Goal: Answer question/provide support: Share knowledge or assist other users

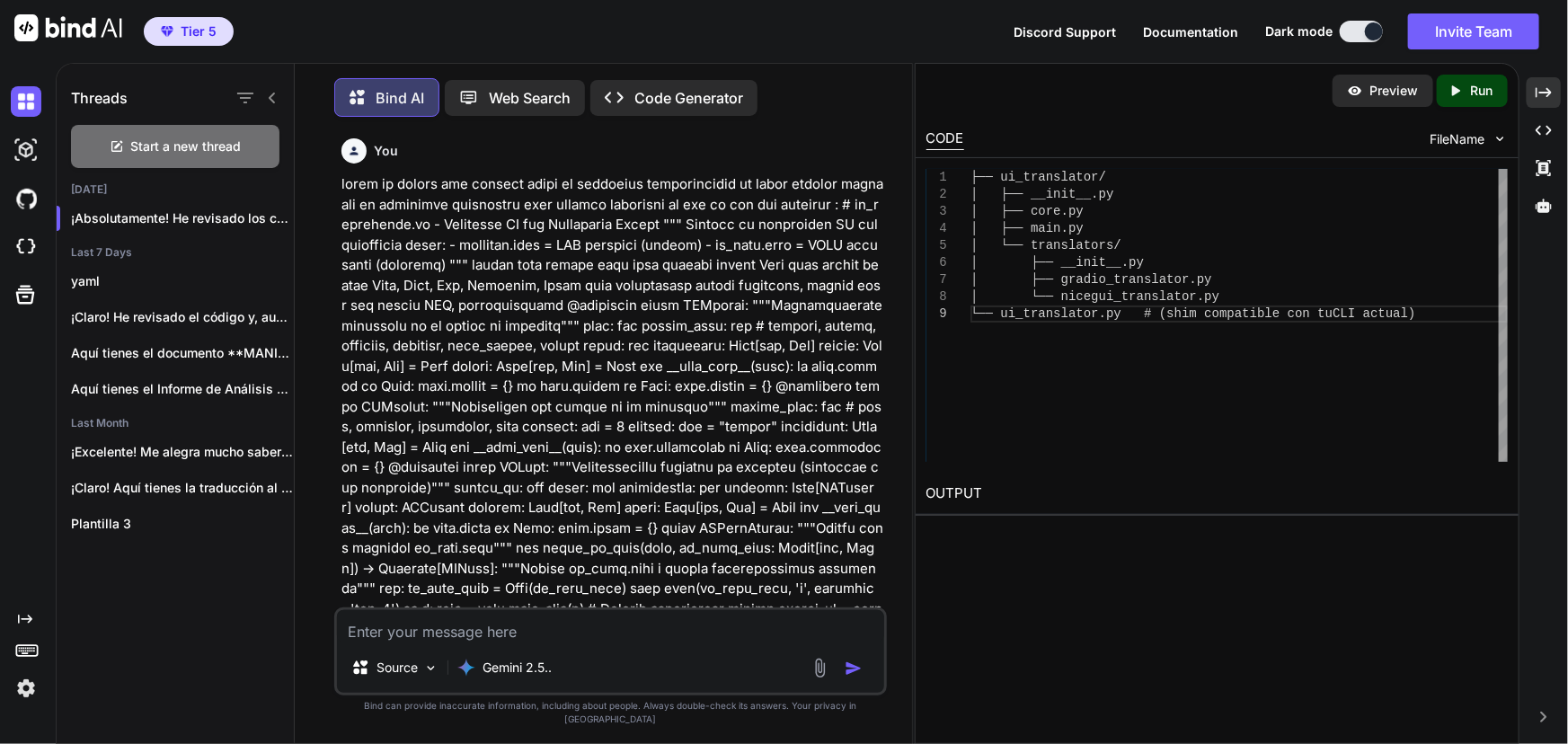
scroll to position [65081, 0]
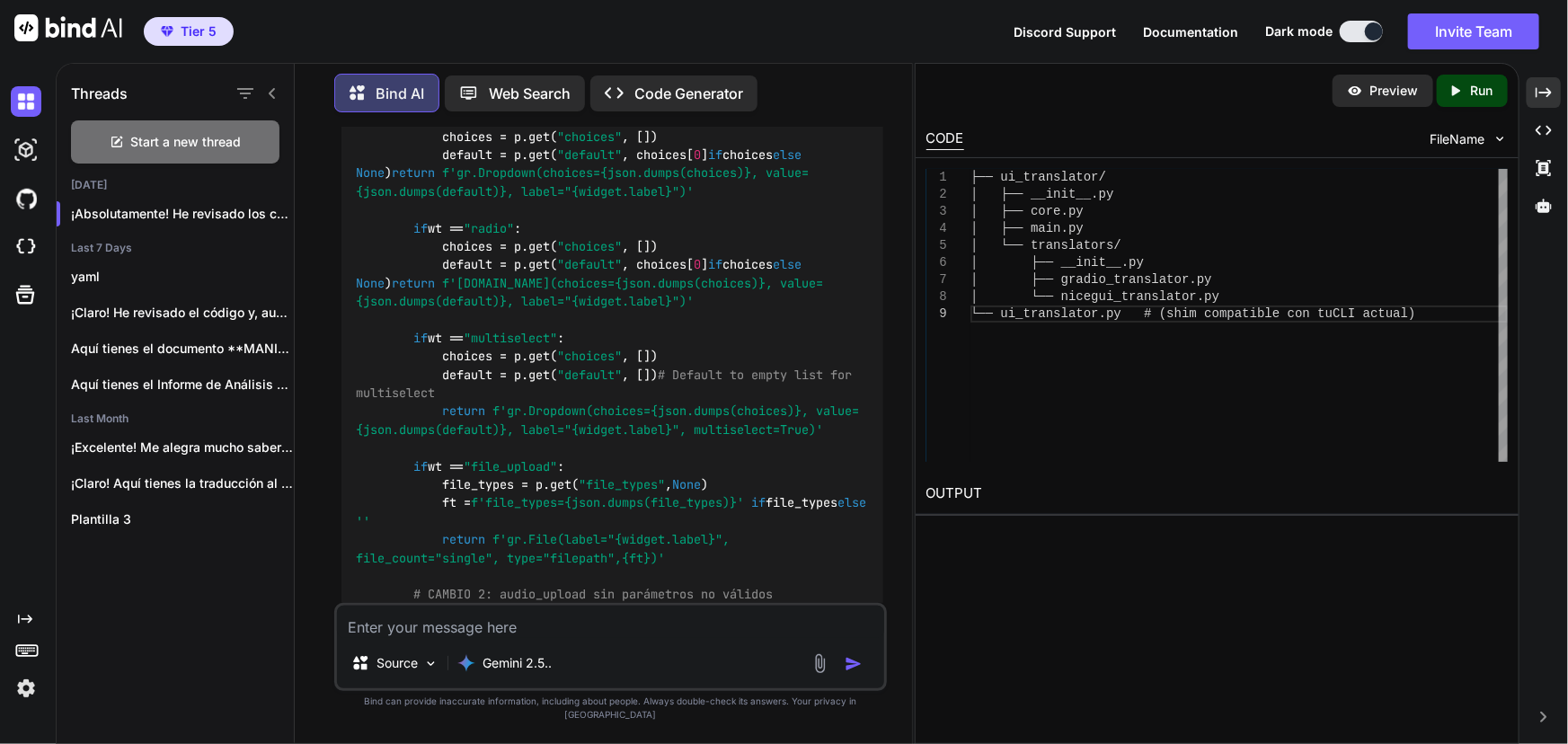
click at [566, 638] on textarea at bounding box center [610, 622] width 547 height 32
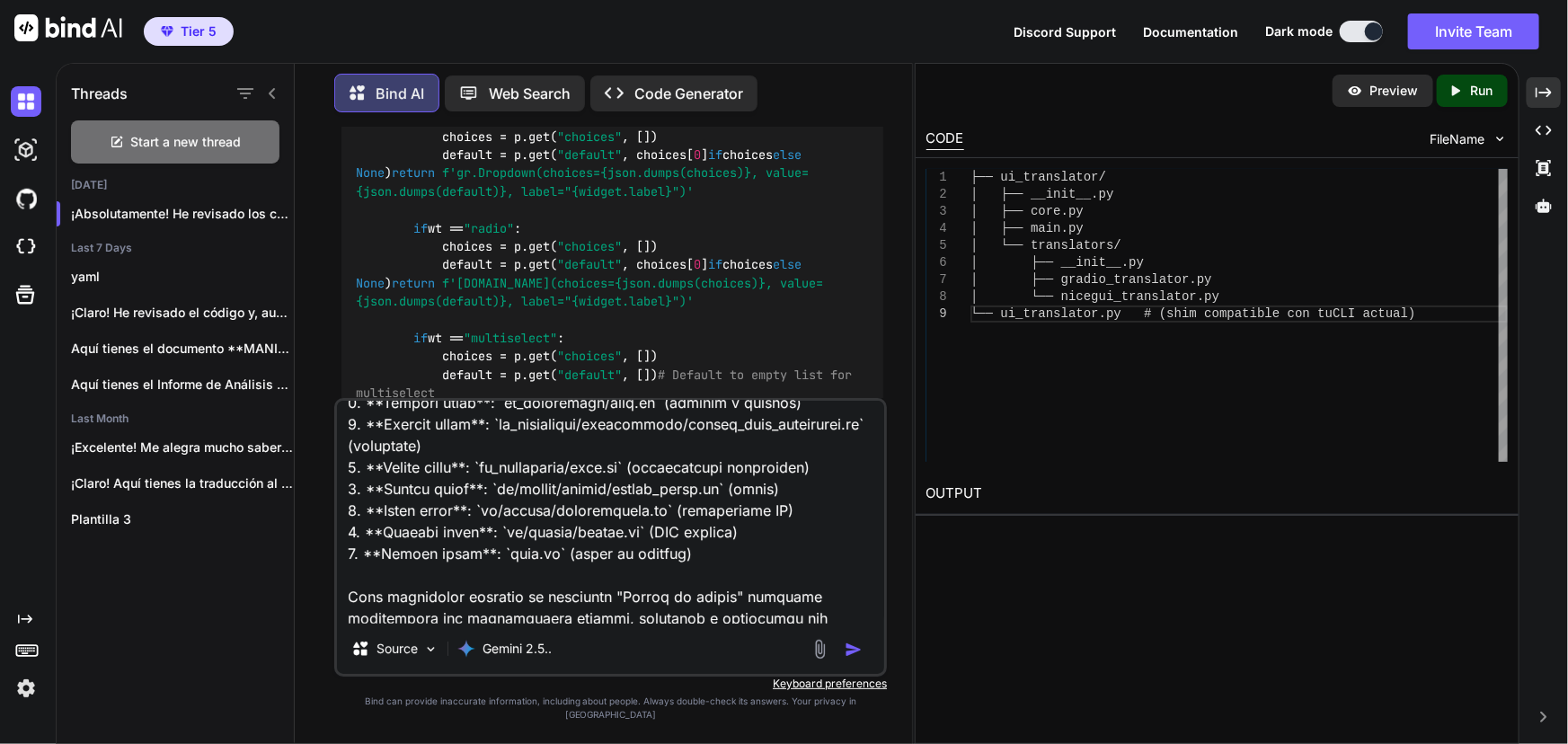
scroll to position [6255, 0]
click at [865, 623] on textarea at bounding box center [610, 511] width 547 height 223
paste textarea "Loremip dolorsi ametconsecte (adip elitse, doei tempori) Utlaboreet do magnaali…"
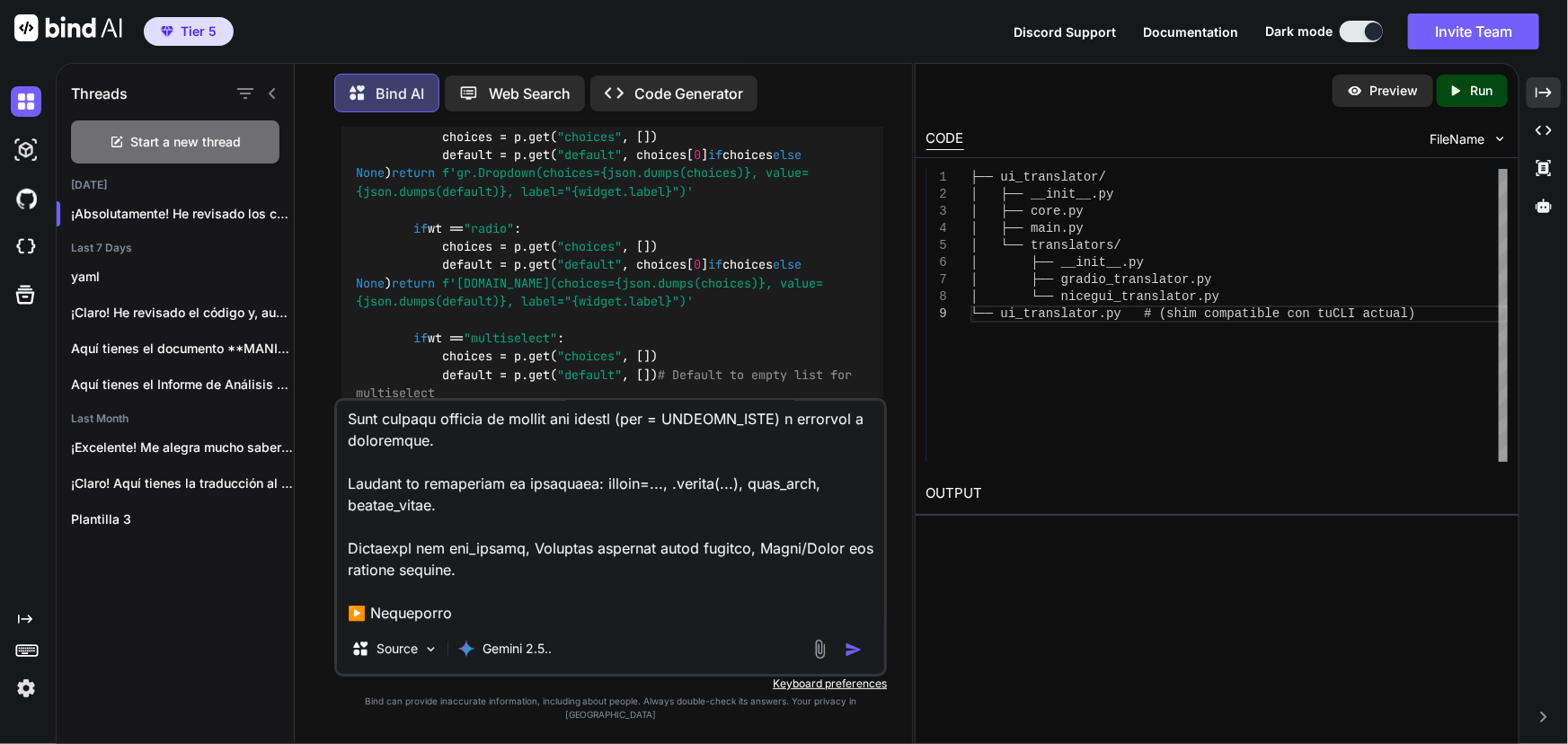
type textarea "lore ip d sit am conse adip elit seddoei tempo inc utla # ETDOLOREMAGN ALIQUAEN…"
click at [852, 658] on img "button" at bounding box center [854, 649] width 18 height 18
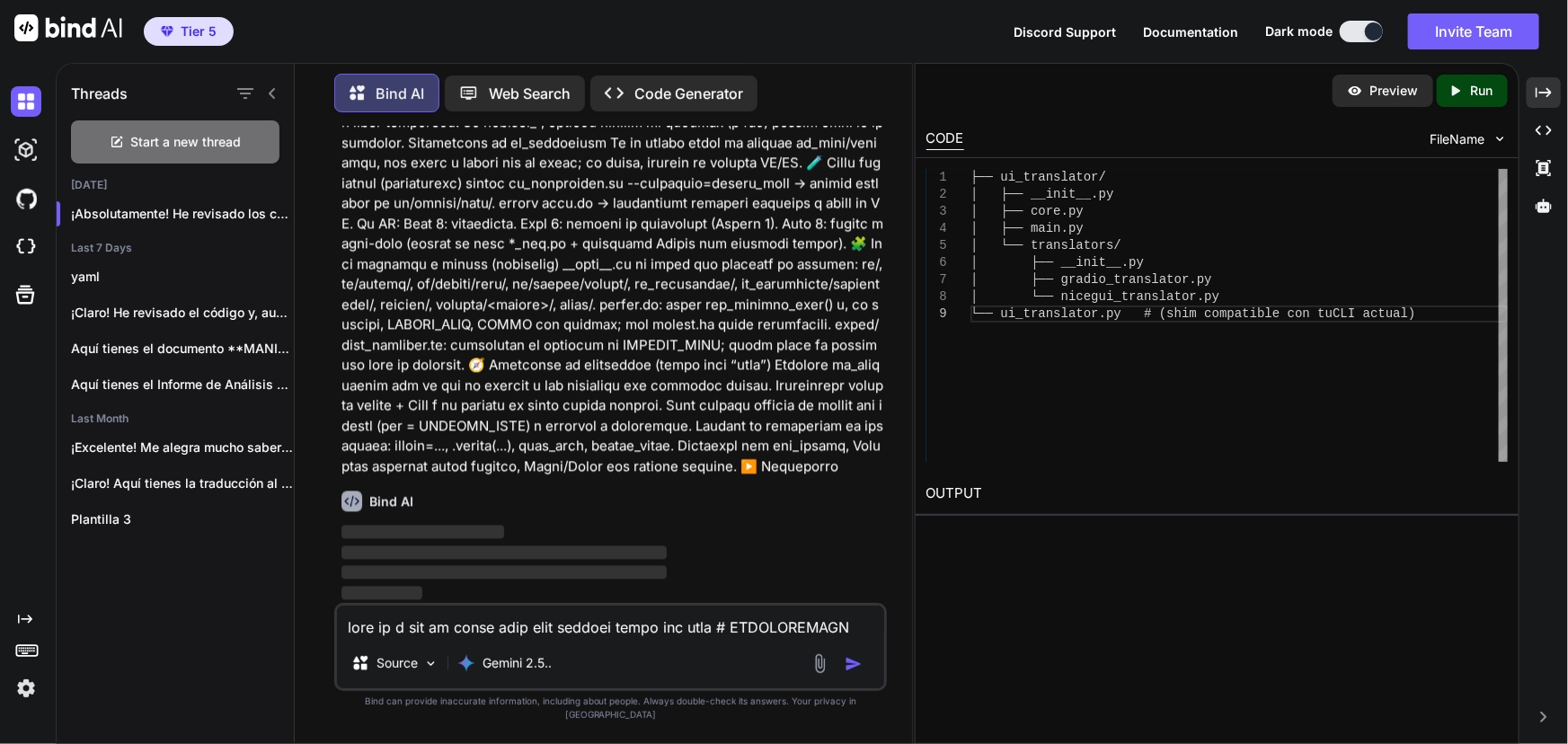
scroll to position [85261, 0]
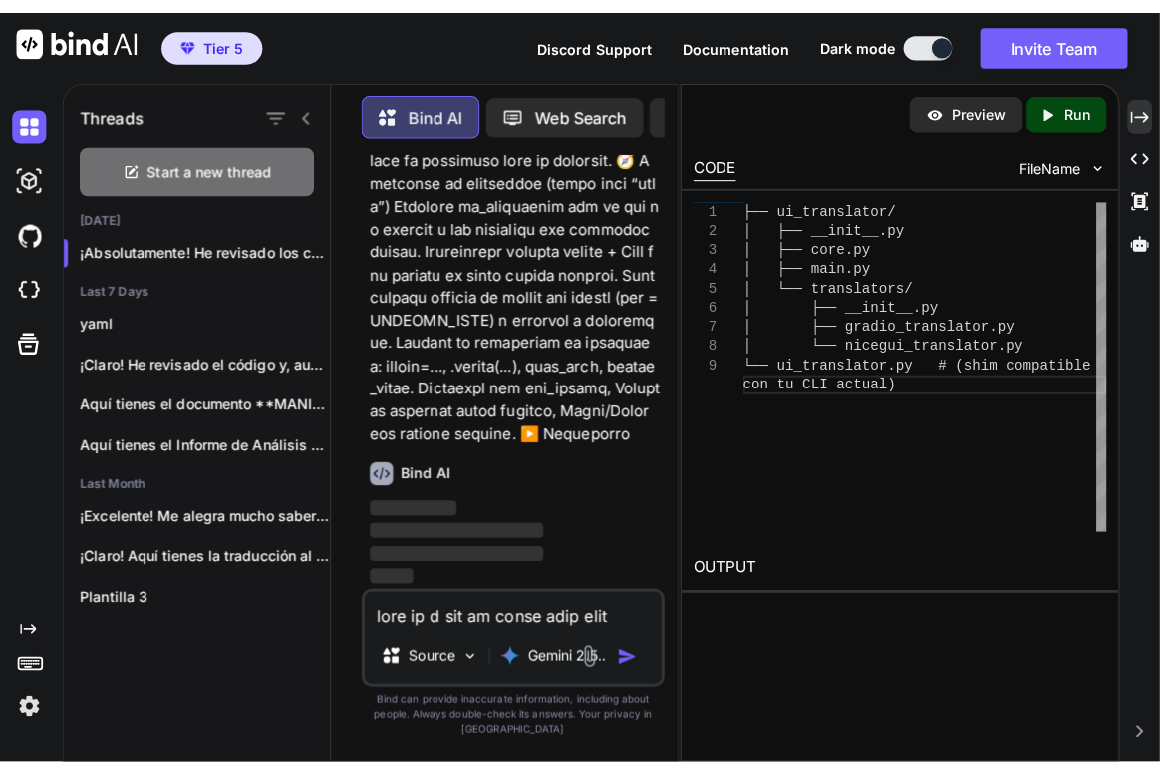
scroll to position [159938, 0]
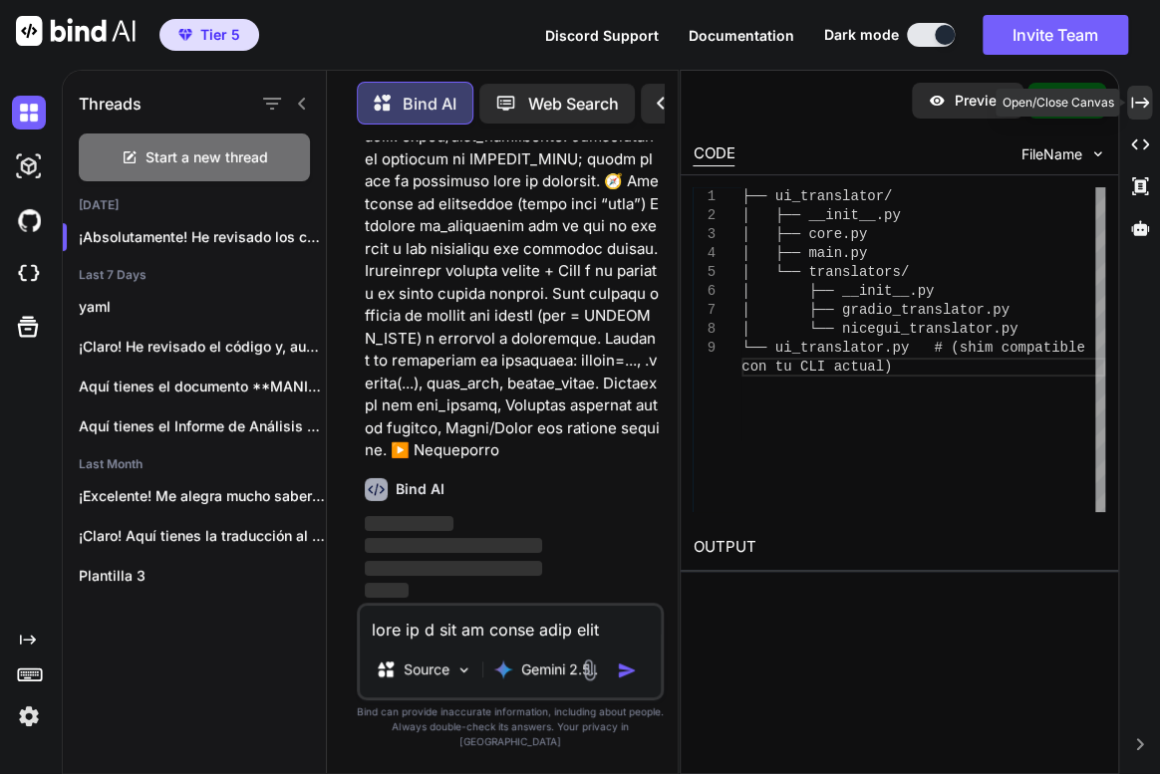
click at [1136, 108] on icon "Created with Pixso." at bounding box center [1140, 103] width 18 height 18
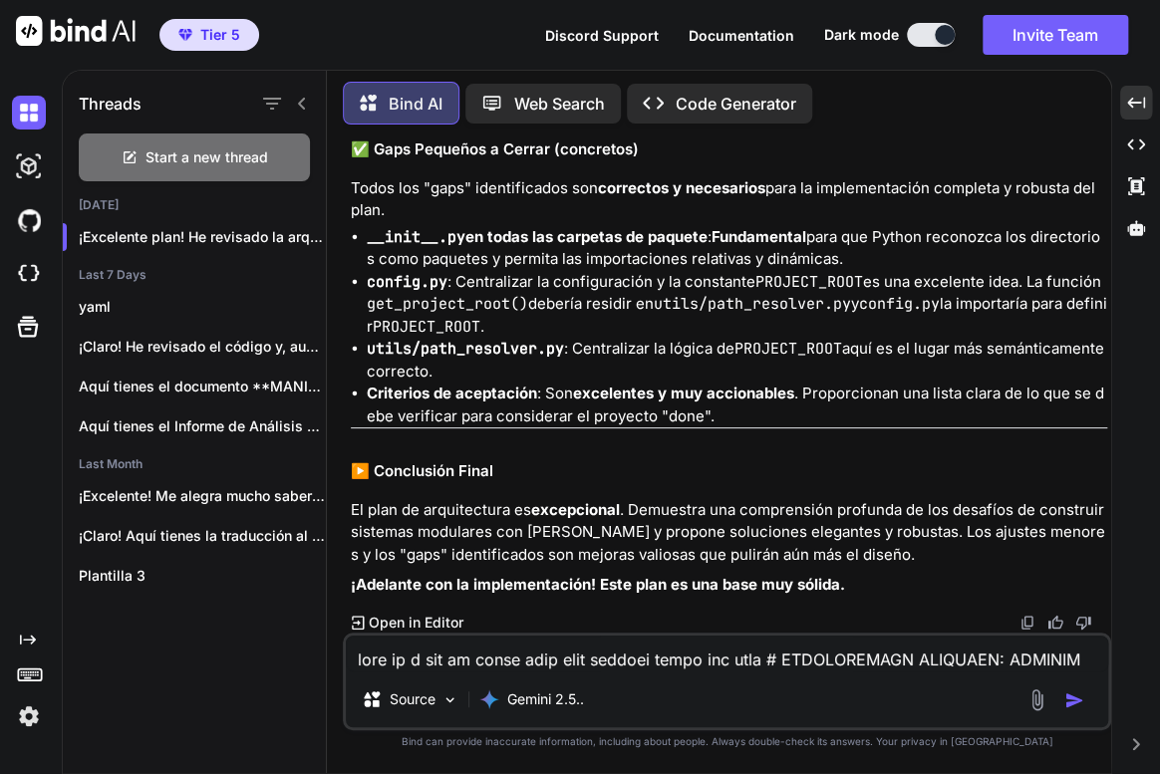
scroll to position [87222, 0]
click at [465, 654] on textarea at bounding box center [727, 654] width 762 height 36
click at [577, 659] on textarea at bounding box center [727, 654] width 762 height 36
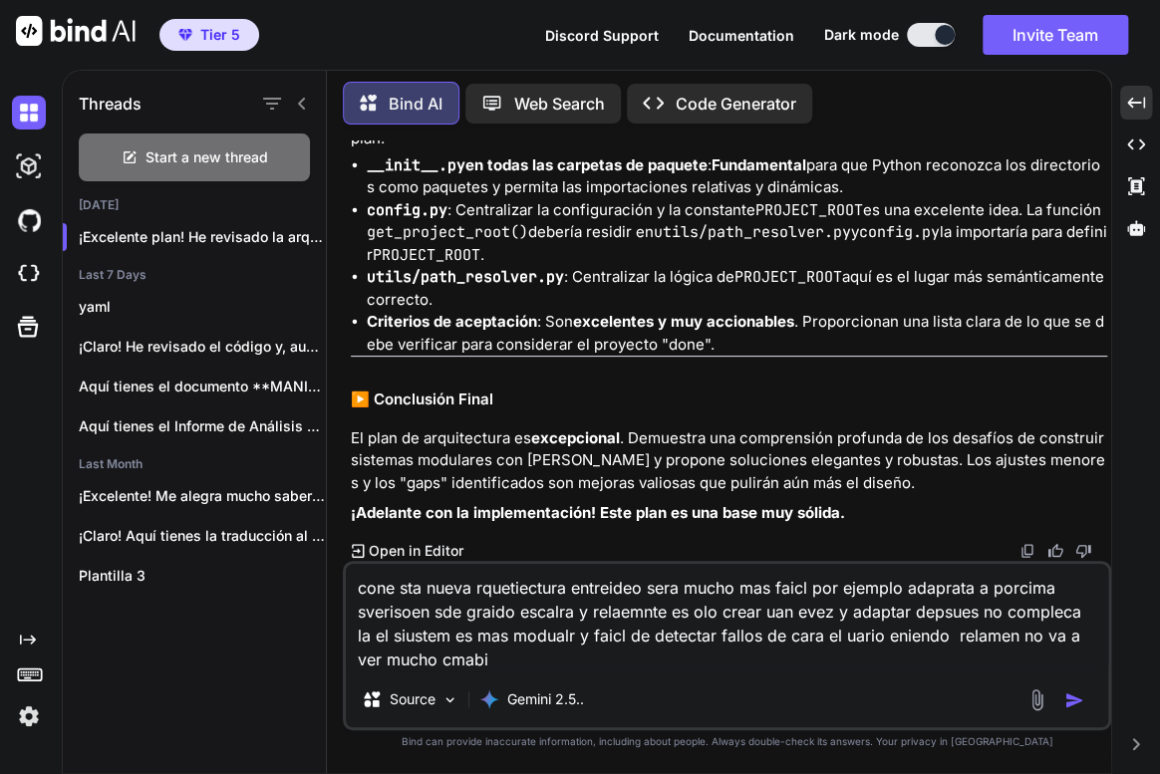
type textarea "cone sta nueva rquetiectura entreideo sera mucho mas faicl por ejemplo adaprata…"
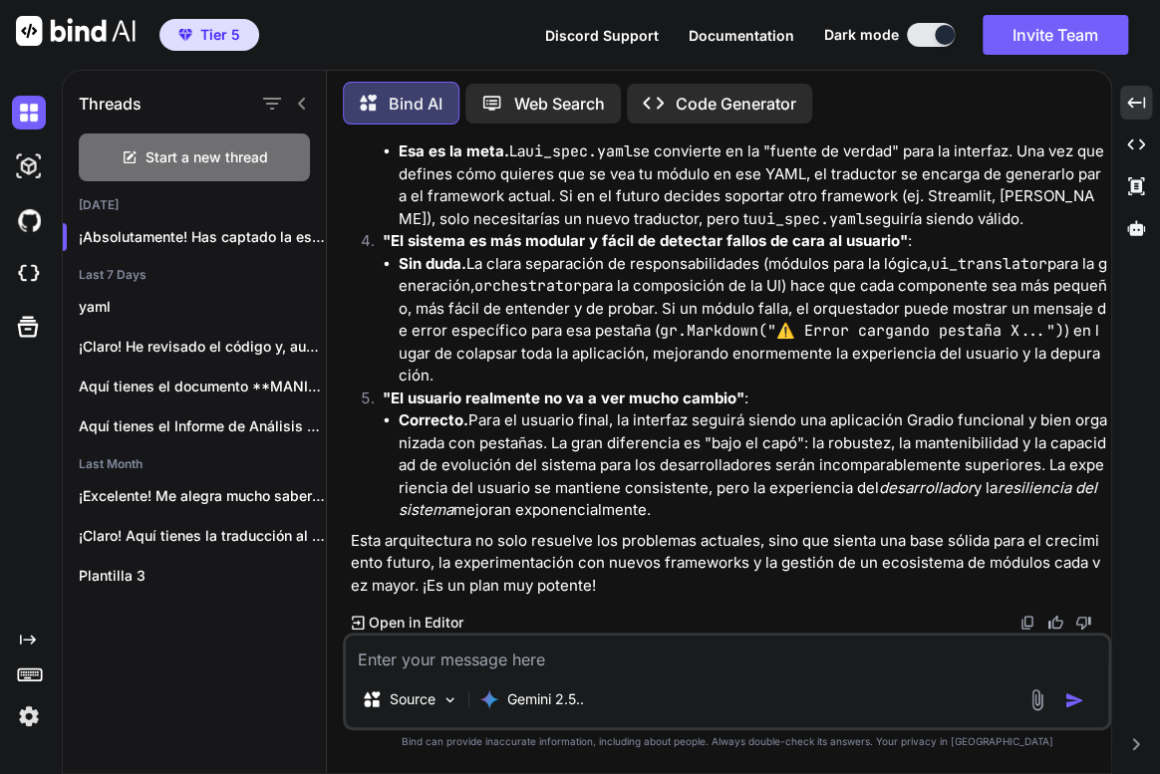
scroll to position [88250, 0]
click at [558, 658] on textarea at bounding box center [727, 654] width 762 height 36
type textarea "s"
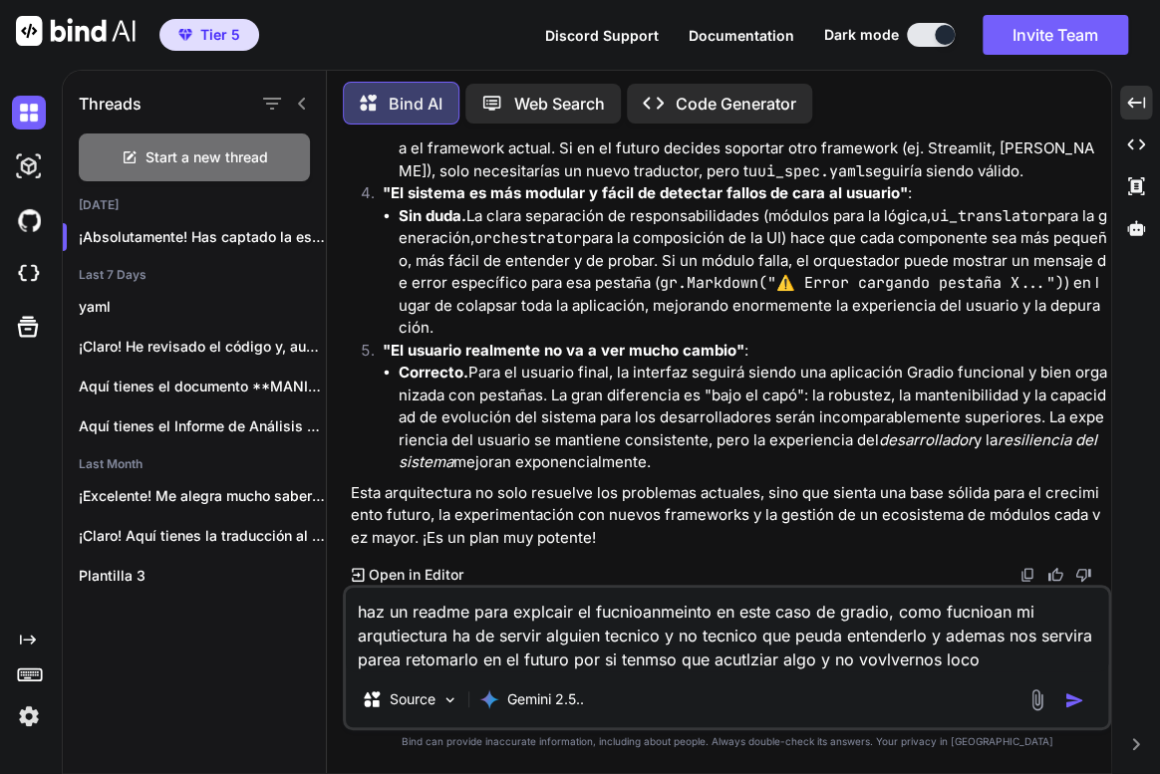
type textarea "haz un readme para explcair el fucnioanmeinto en este caso de gradio, como fucn…"
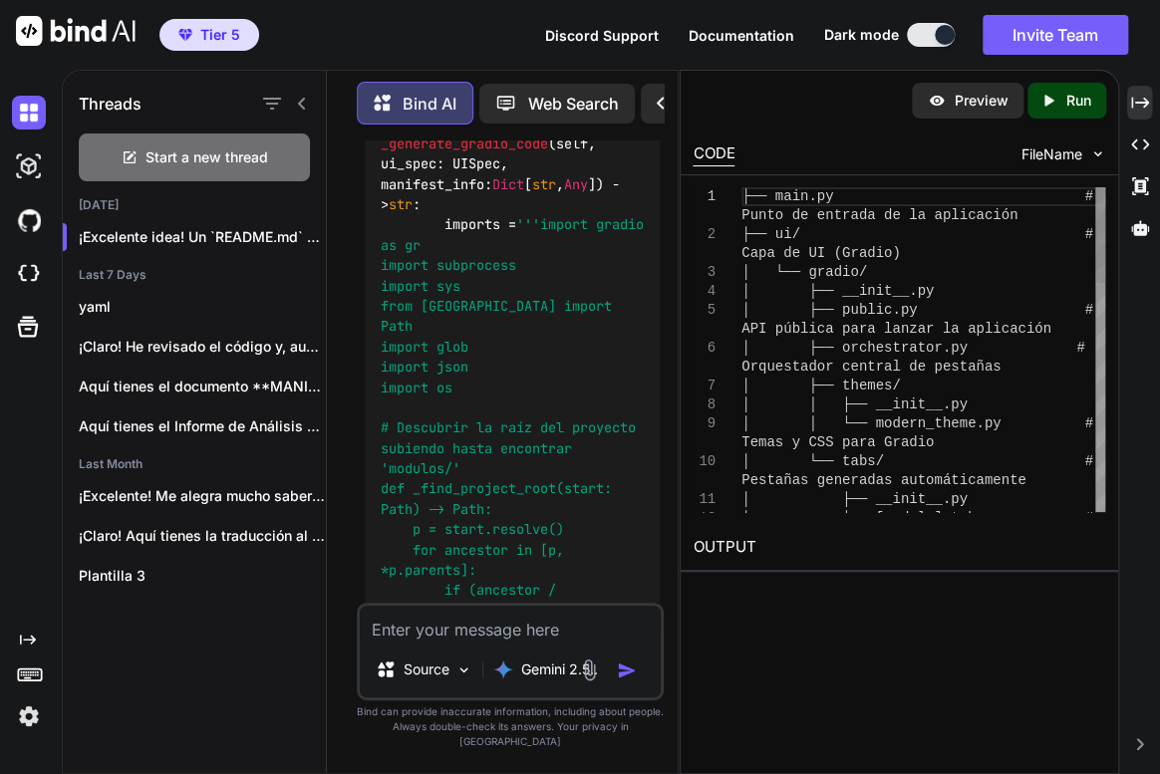
scroll to position [175621, 0]
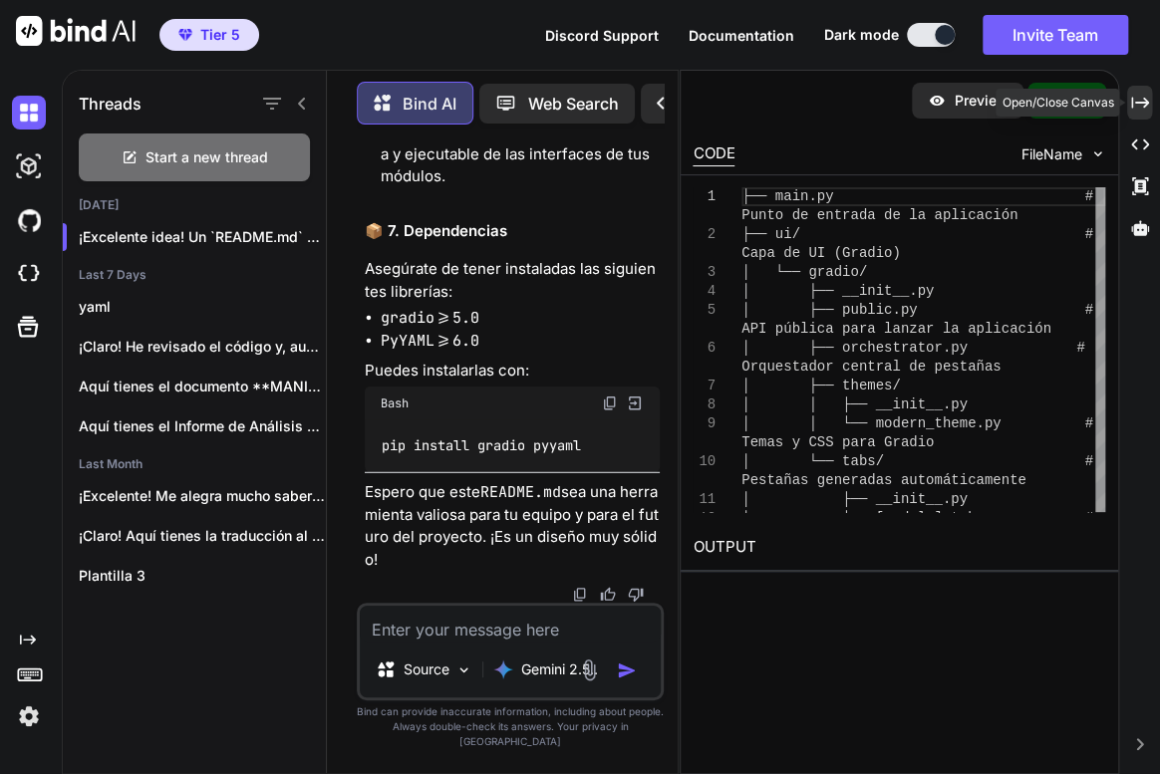
drag, startPoint x: 1149, startPoint y: 103, endPoint x: 1033, endPoint y: 191, distance: 145.7
click at [1149, 103] on div "Created with Pixso." at bounding box center [1139, 103] width 25 height 34
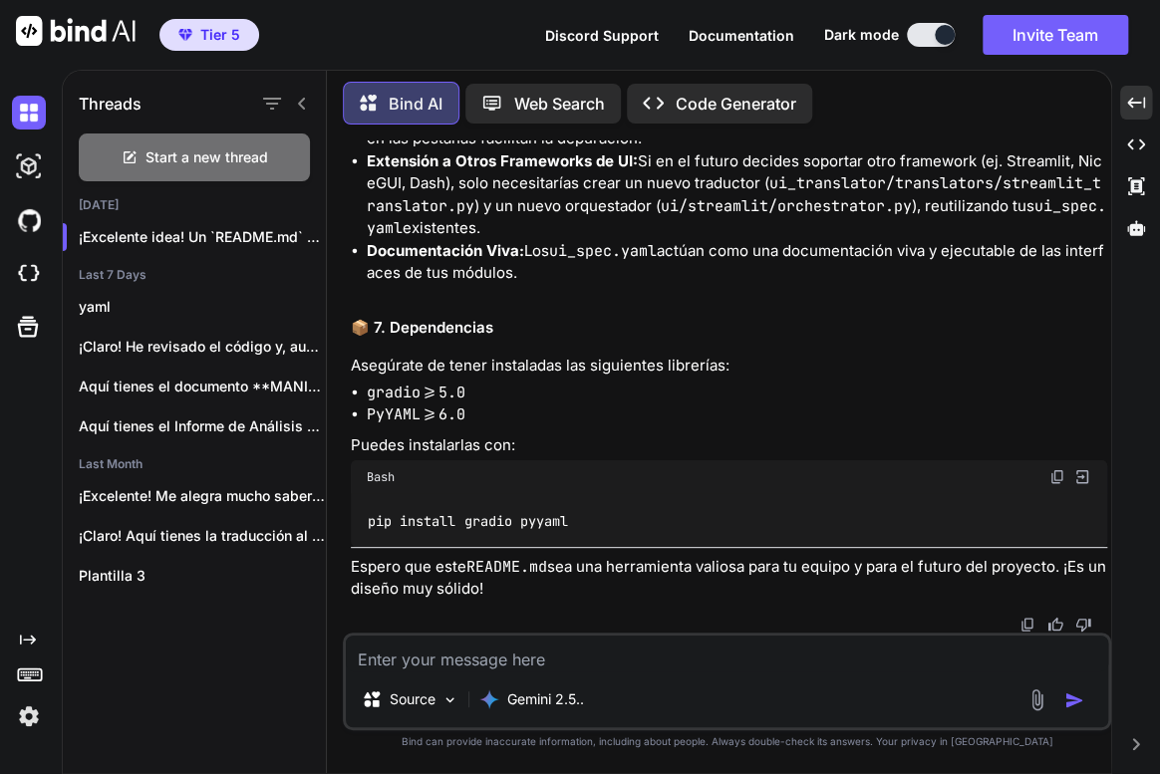
scroll to position [95069, 0]
click at [523, 658] on textarea at bounding box center [727, 654] width 762 height 36
click at [858, 650] on textarea "perfecot ahora acutlzia el docuemtno anterior qu cremaos" at bounding box center [727, 654] width 762 height 36
paste textarea "# `lo_ipsumdolor`: Sitamet co Adipiscing el Seddoeiusm te Incidid Utlaboree ## …"
type textarea "loremips dolor sitametc ad elitseddo eiusmodt in utlabor # `et_doloremagn`: Ali…"
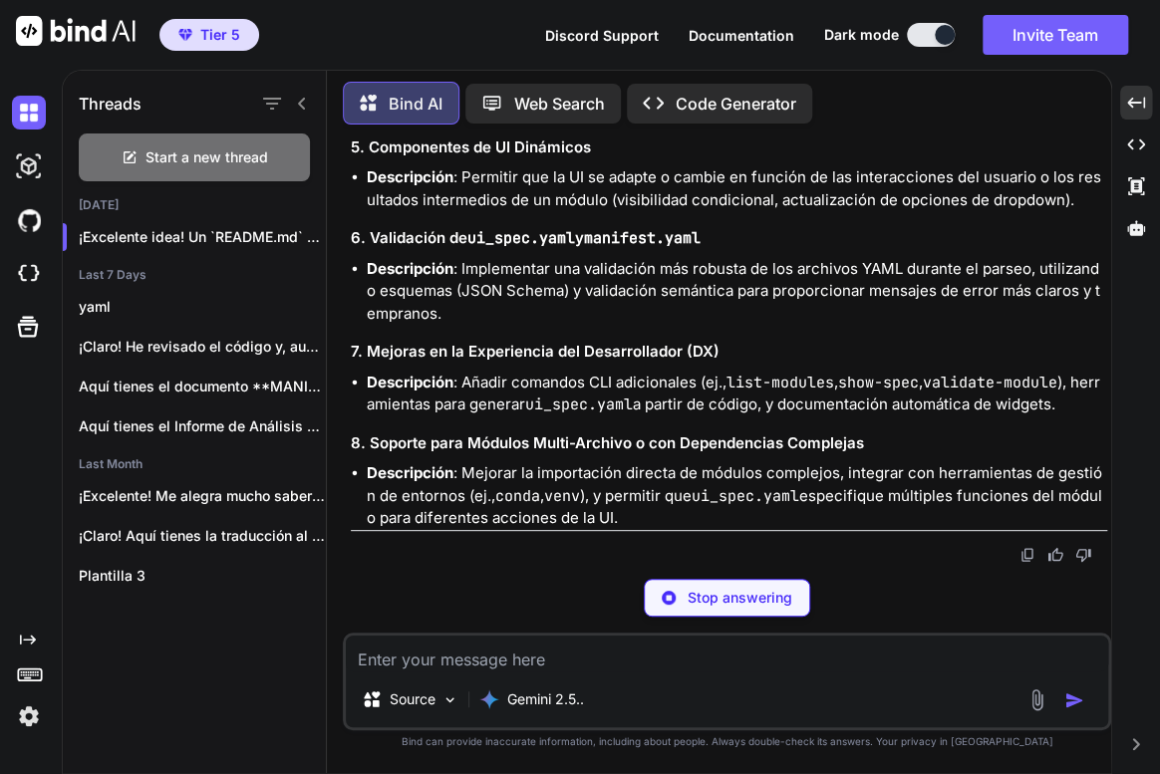
scroll to position [186154, 0]
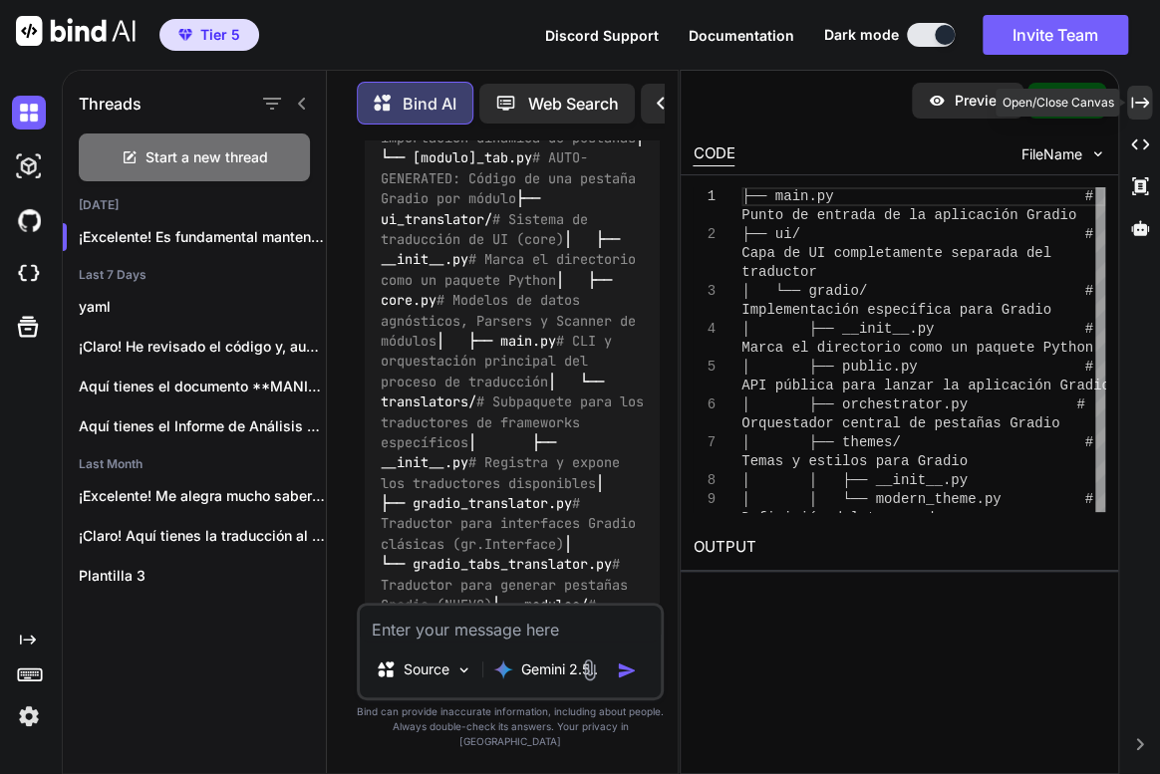
drag, startPoint x: 1144, startPoint y: 99, endPoint x: 843, endPoint y: 240, distance: 332.5
click at [1145, 99] on icon "Created with Pixso." at bounding box center [1140, 103] width 18 height 18
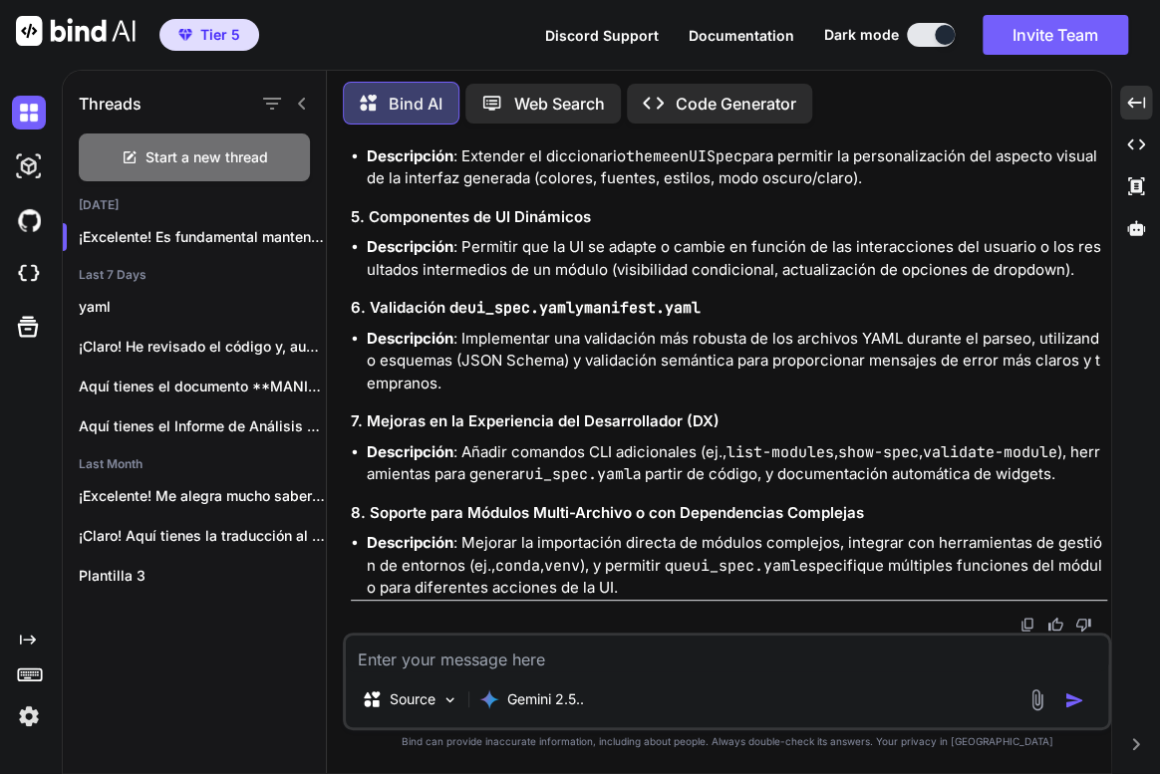
scroll to position [109424, 0]
click at [659, 190] on li "Descripción : Extender el diccionario theme en UISpec para permitir la personal…" at bounding box center [737, 167] width 740 height 45
click at [1026, 622] on img at bounding box center [1027, 625] width 16 height 16
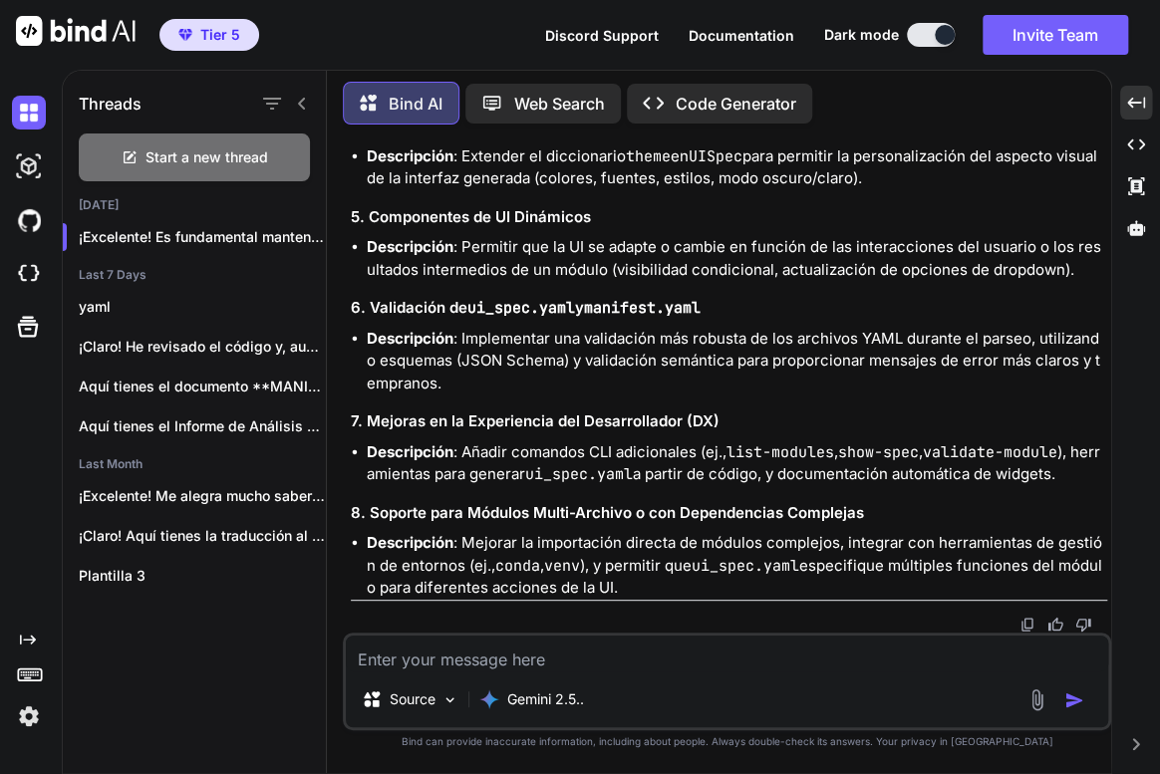
click at [580, 657] on textarea at bounding box center [727, 654] width 762 height 36
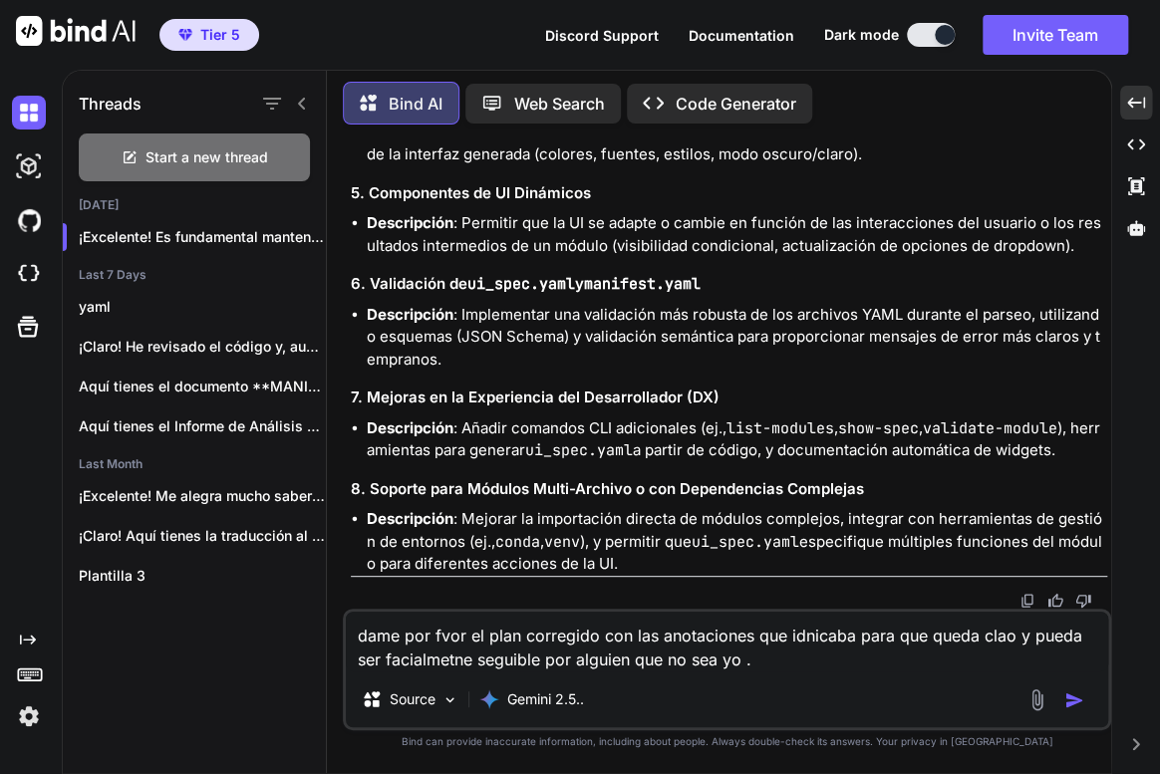
paste textarea "LOREMIPSUMDO SITAMETC: ADIPISC EL SEDDOEI "TEMPOR IN UTLABO" ETDO 2: MAGNAALIQU…"
type textarea "lore ips dolo si amet consectet adi eli seddoeiusmo tem incididu utla etd magna…"
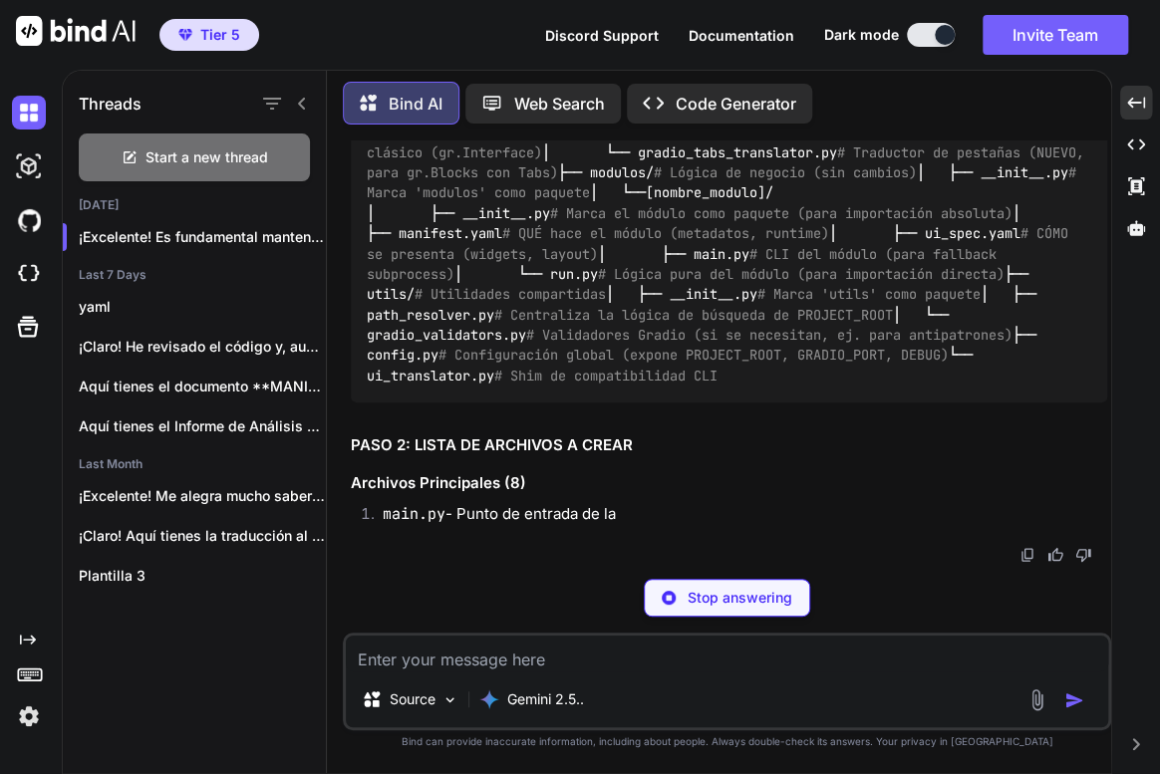
scroll to position [106203, 0]
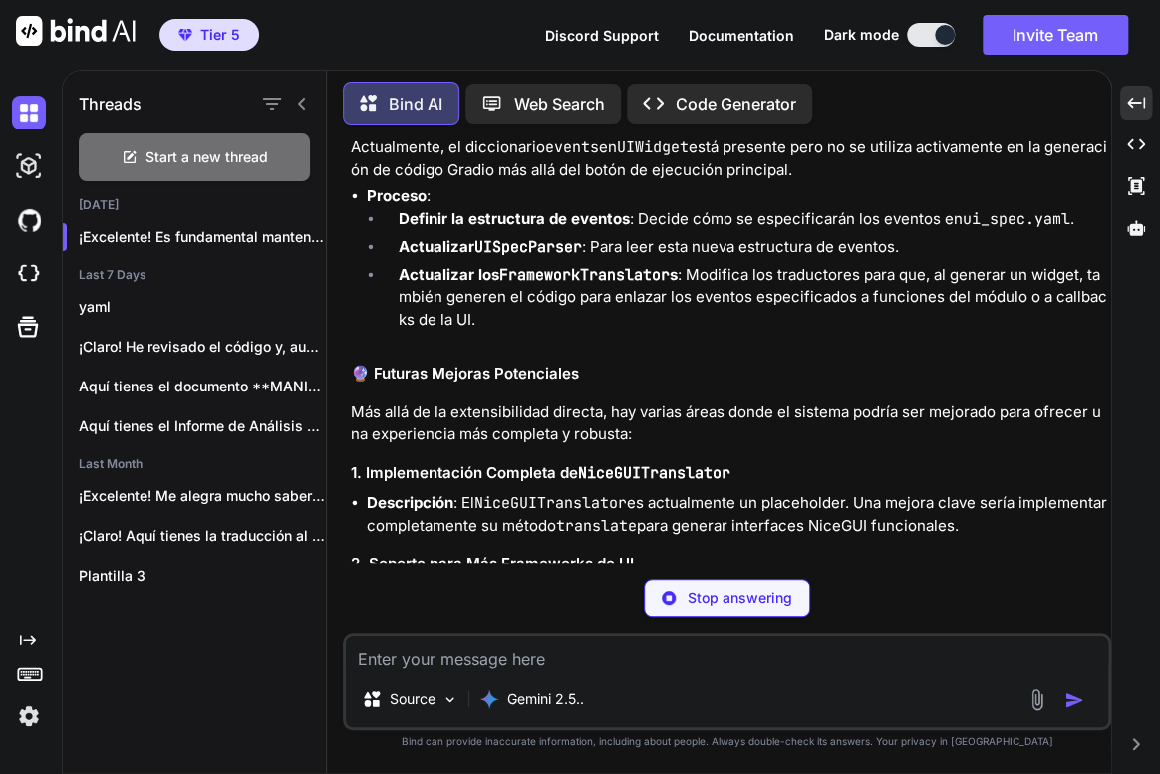
scroll to position [95087, 0]
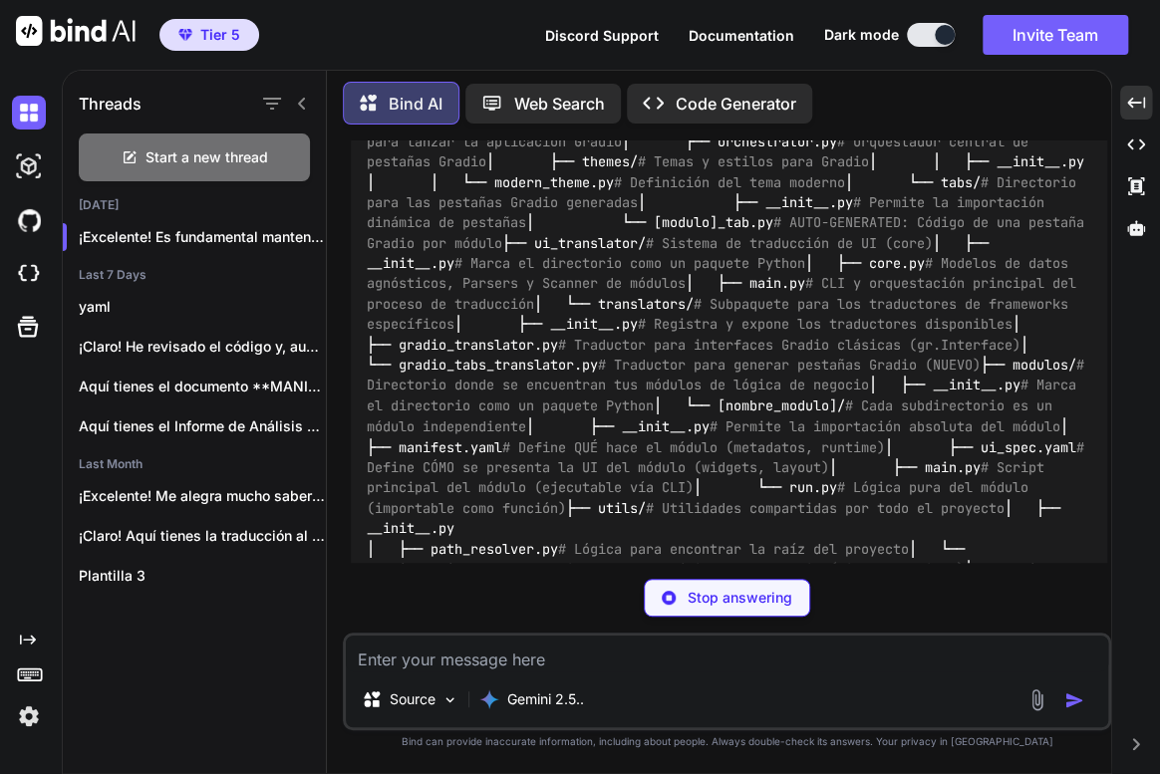
scroll to position [88837, 0]
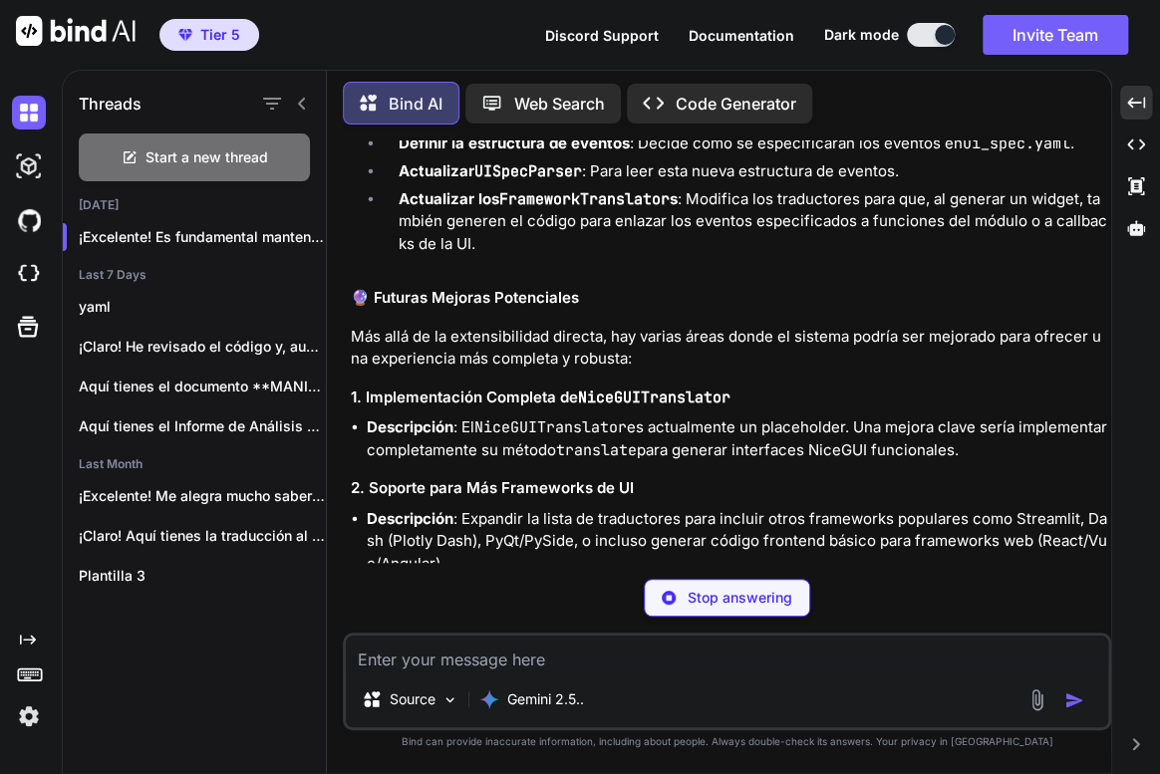
scroll to position [95291, 0]
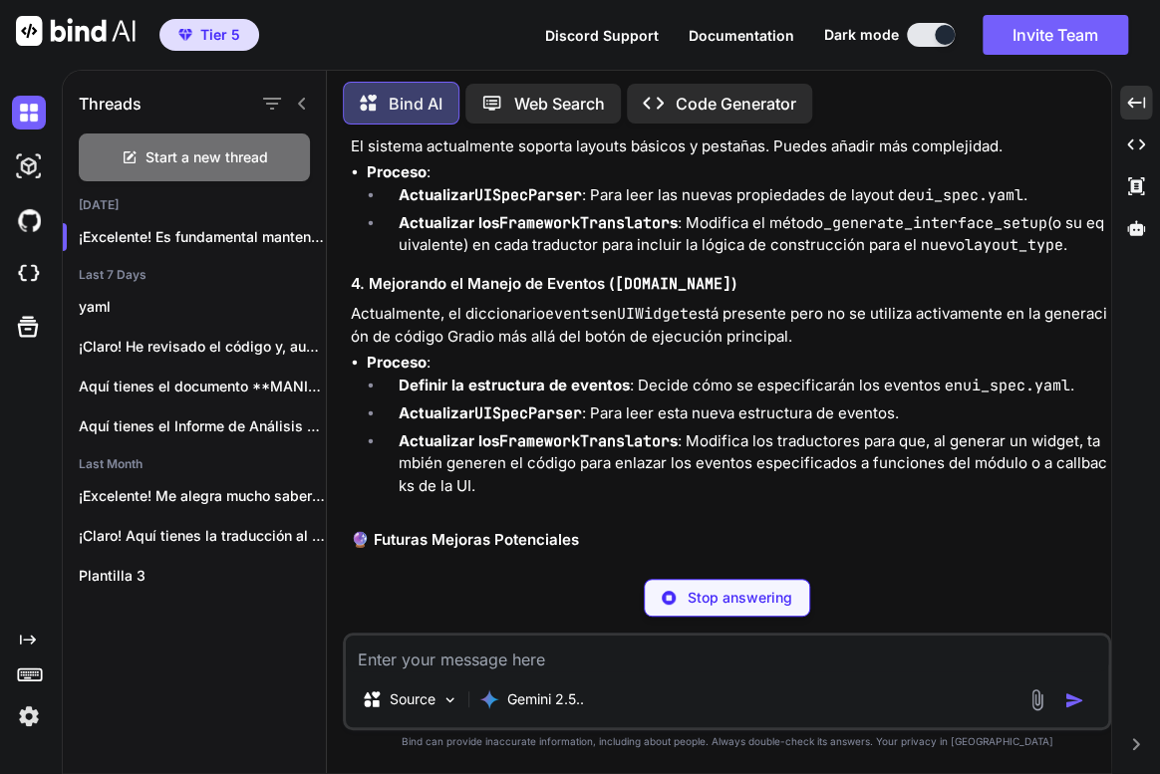
drag, startPoint x: 349, startPoint y: 221, endPoint x: 881, endPoint y: 394, distance: 559.4
click at [881, 394] on div "You Bind AI ¡Claro! He revisado el código. Primero, listaré todas las funciones…" at bounding box center [729, 352] width 764 height 423
copy div "¡Loremipsu dolo! Si AMETCO.ad elit seddoeius te incidid utla et doloremagna, al…"
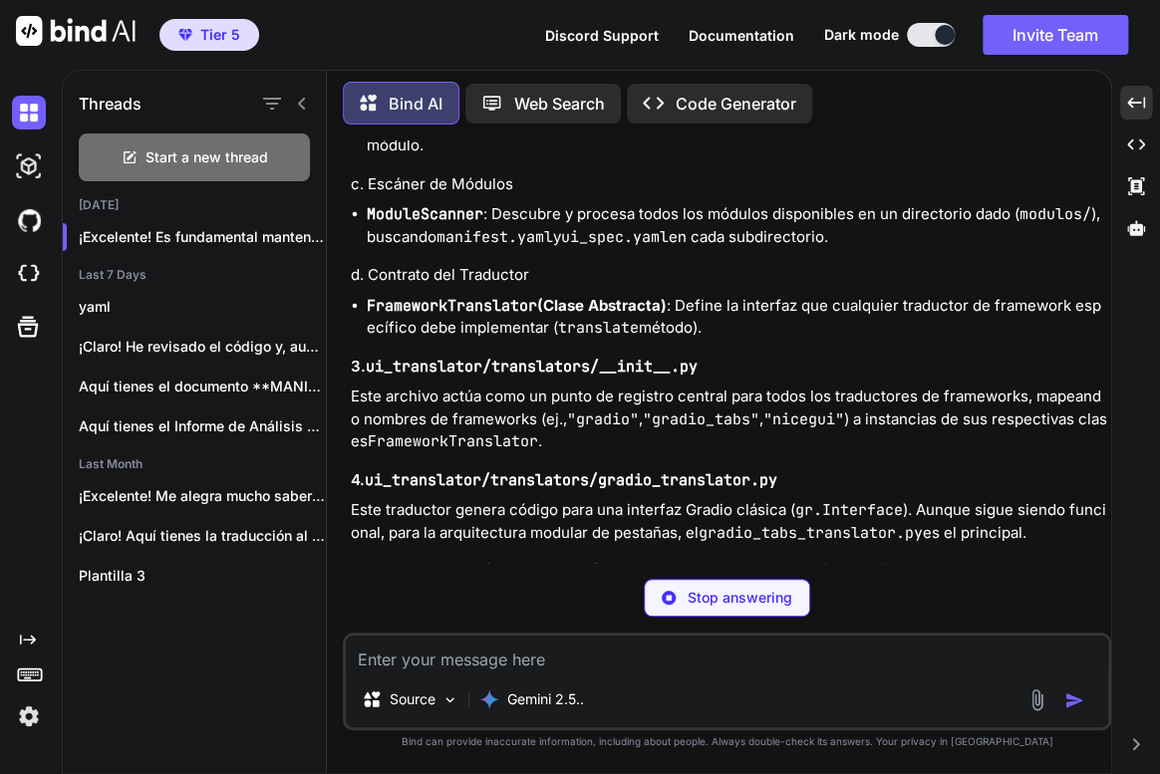
scroll to position [90037, 0]
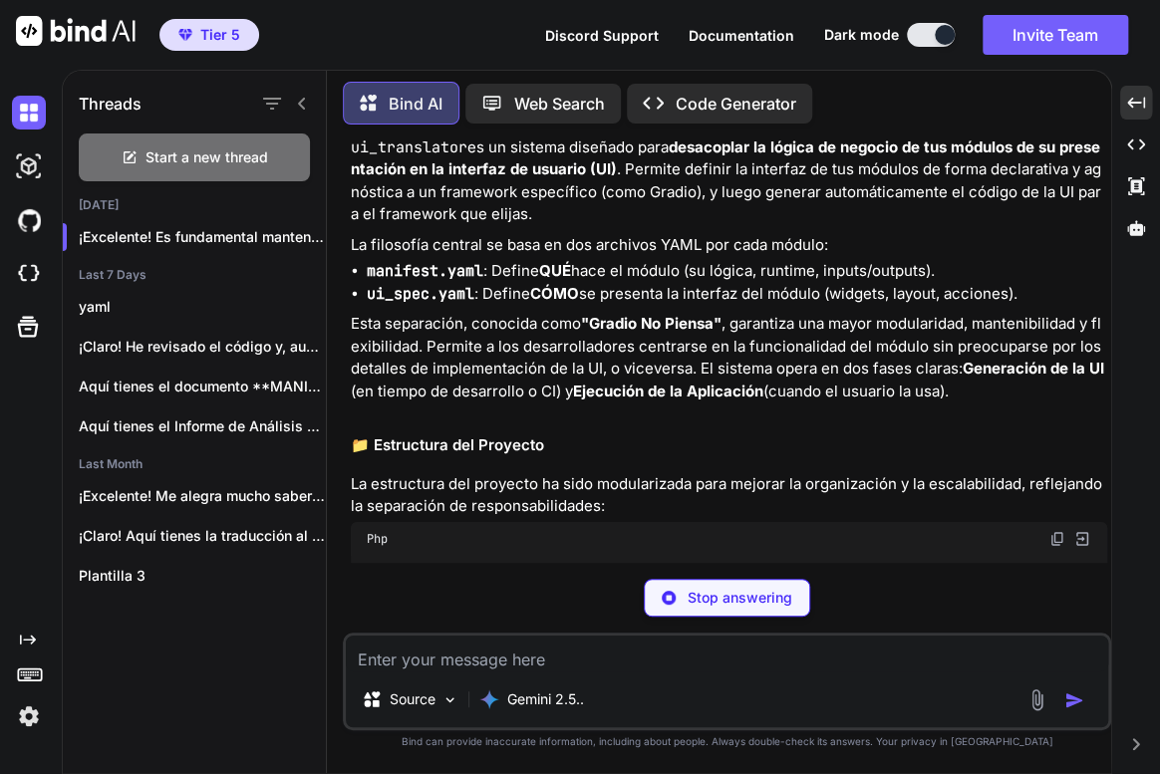
scroll to position [88768, 0]
drag, startPoint x: 374, startPoint y: 409, endPoint x: 14, endPoint y: 425, distance: 360.1
copy h1 "istema UI Modular con Gradio ("Gradio No Piensa"
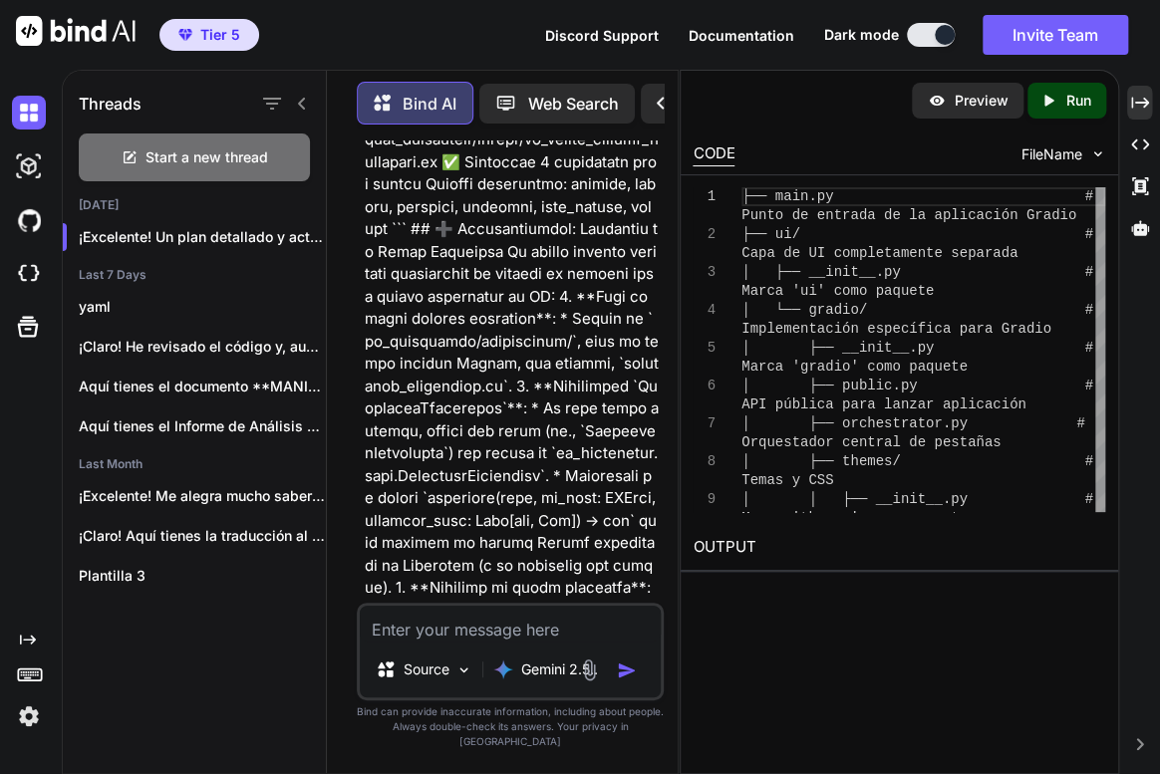
scroll to position [178857, 0]
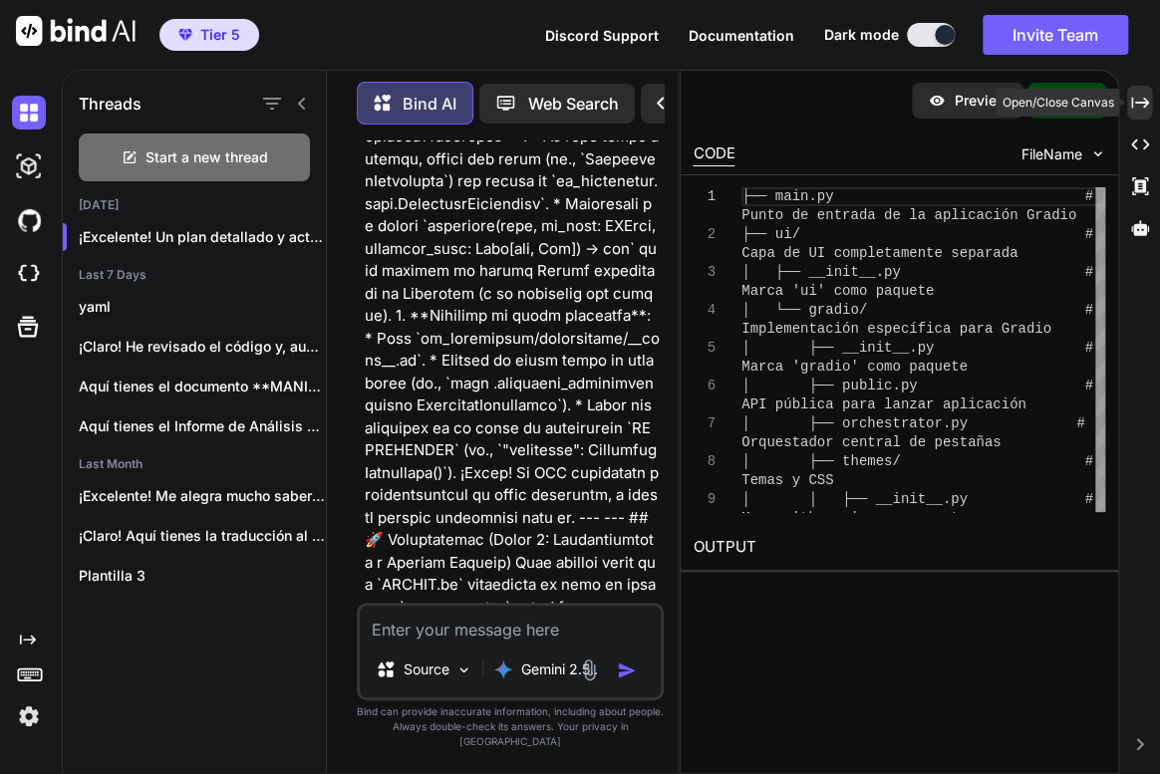
drag, startPoint x: 1140, startPoint y: 106, endPoint x: 995, endPoint y: 167, distance: 157.1
click at [1140, 106] on icon "Created with Pixso." at bounding box center [1140, 103] width 18 height 18
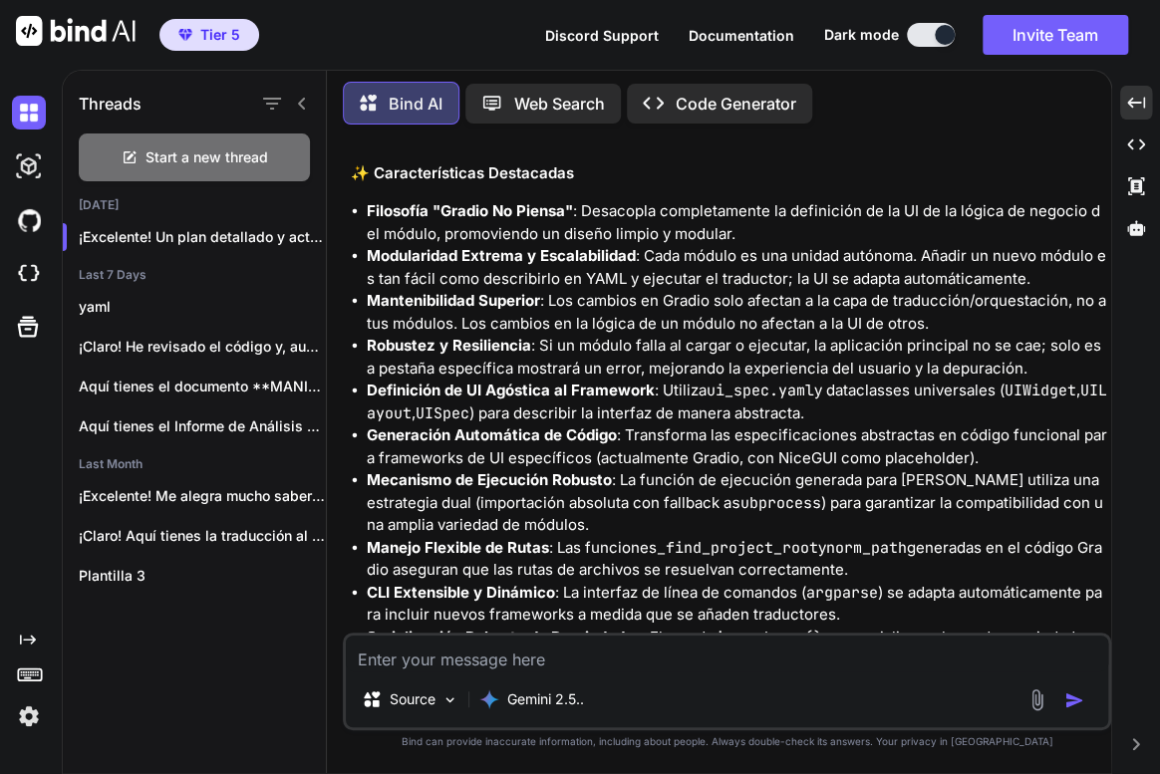
scroll to position [93398, 0]
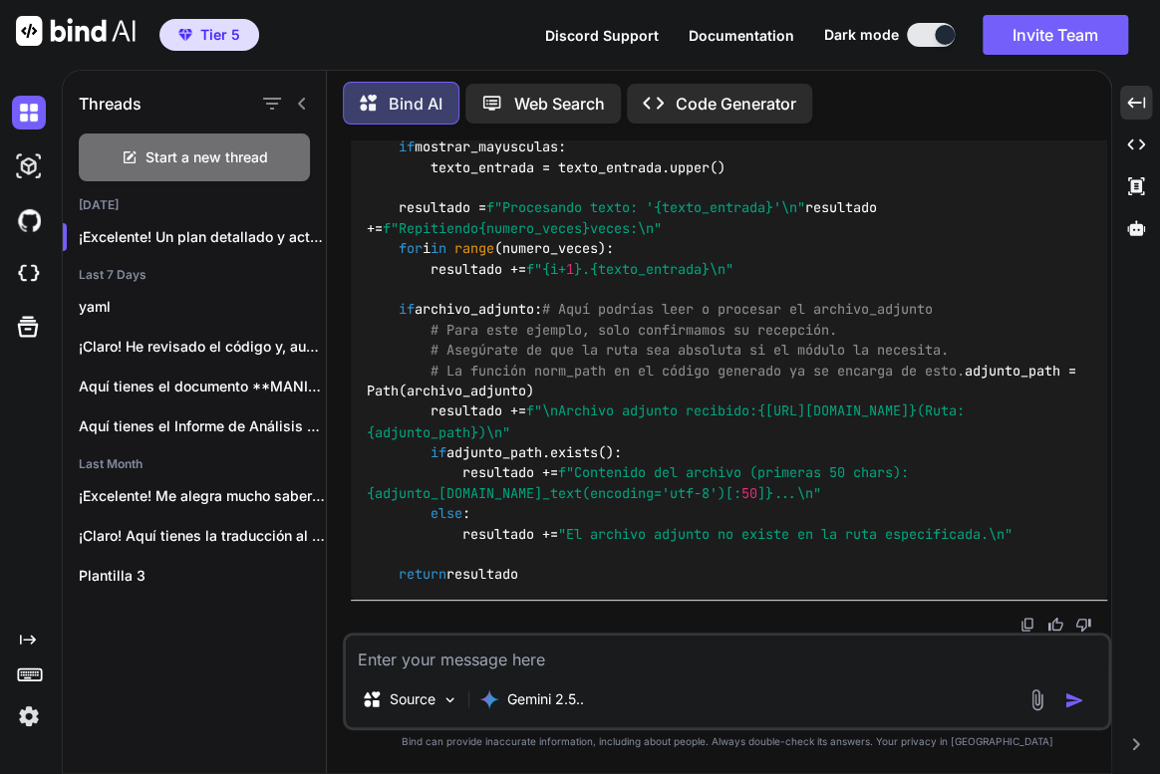
scroll to position [140011, 0]
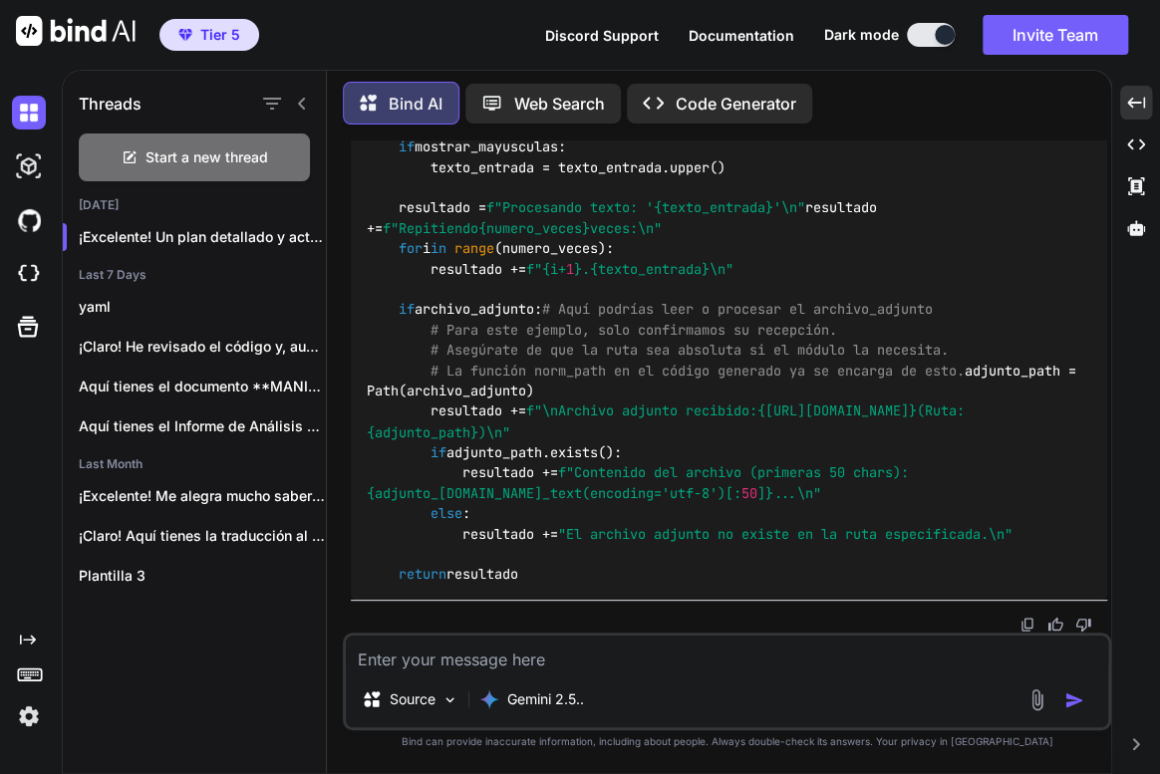
click at [1026, 619] on img at bounding box center [1027, 625] width 16 height 16
drag, startPoint x: 540, startPoint y: 455, endPoint x: 599, endPoint y: 453, distance: 58.8
copy code "themes/"
